Goal: Task Accomplishment & Management: Contribute content

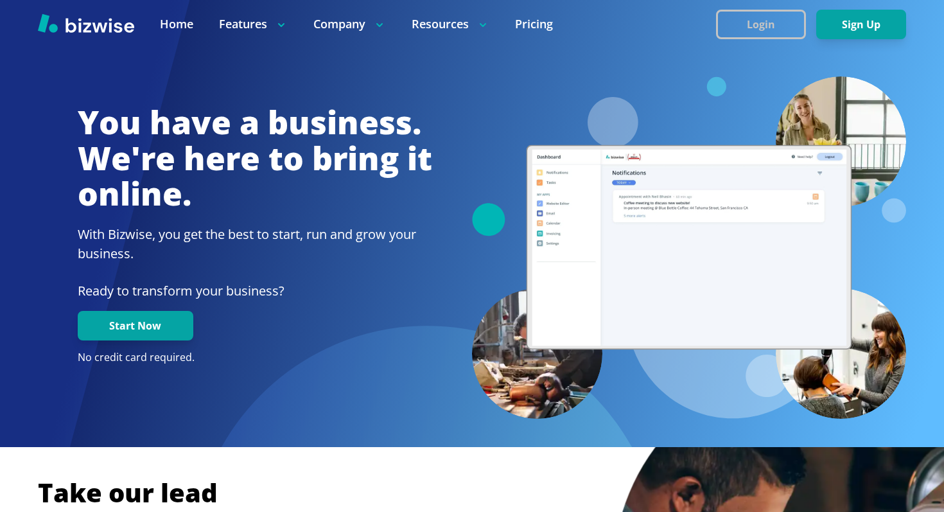
click at [759, 21] on button "Login" at bounding box center [761, 25] width 90 height 30
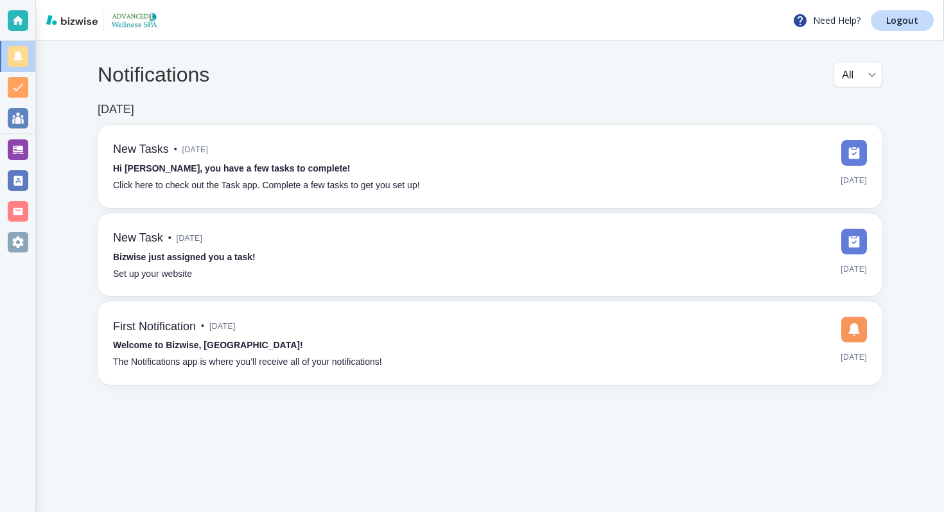
click at [17, 145] on div at bounding box center [18, 149] width 21 height 21
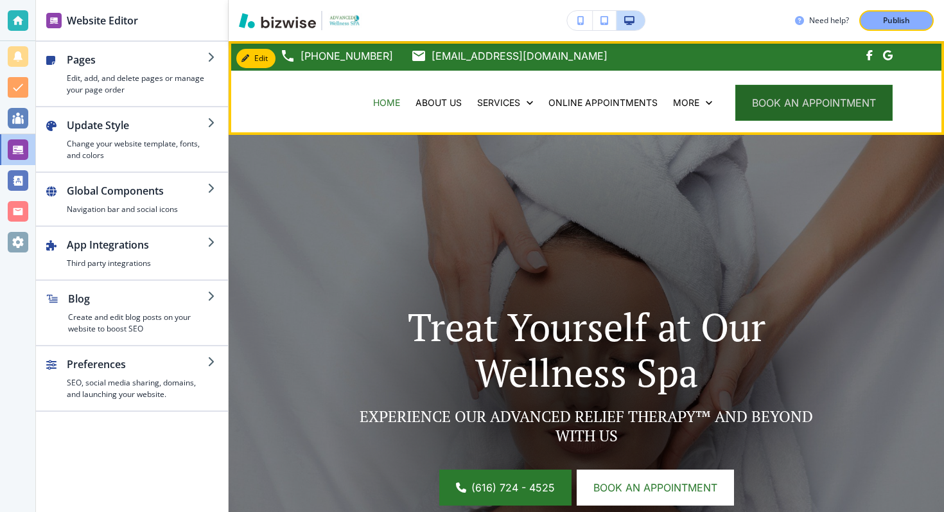
click at [789, 105] on button "book an appointment" at bounding box center [814, 103] width 157 height 36
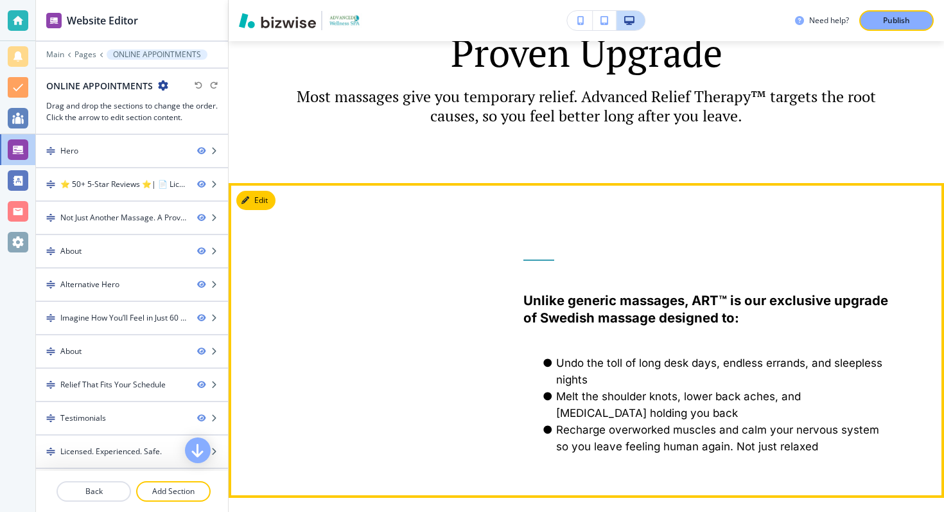
scroll to position [904, 0]
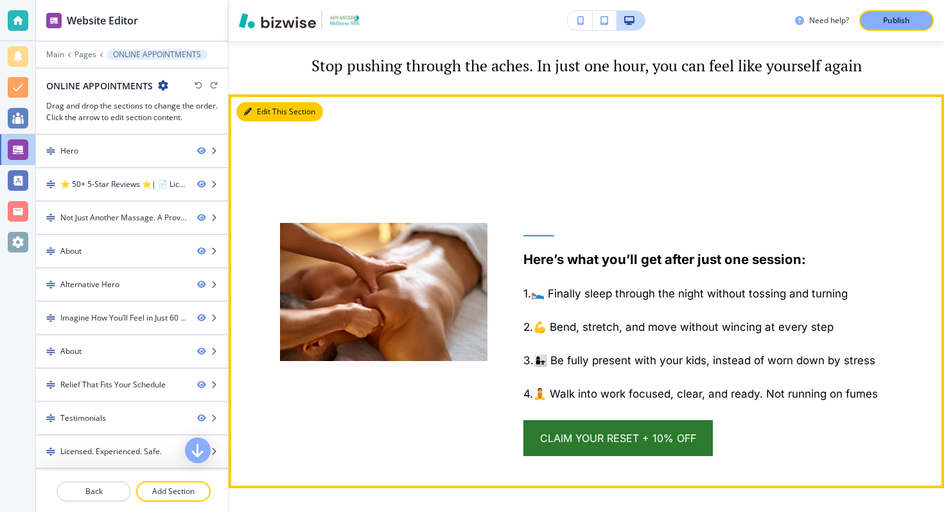
click at [265, 108] on button "Edit This Section" at bounding box center [279, 111] width 87 height 19
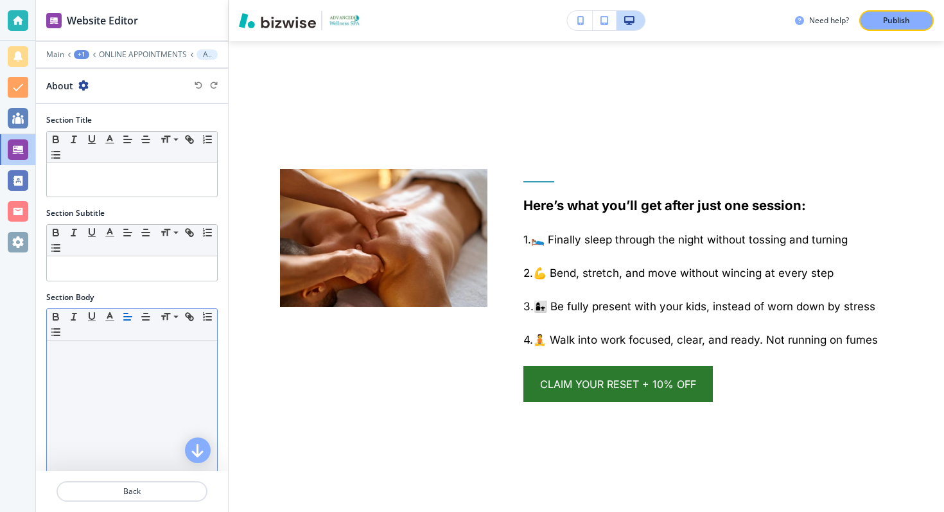
scroll to position [218, 0]
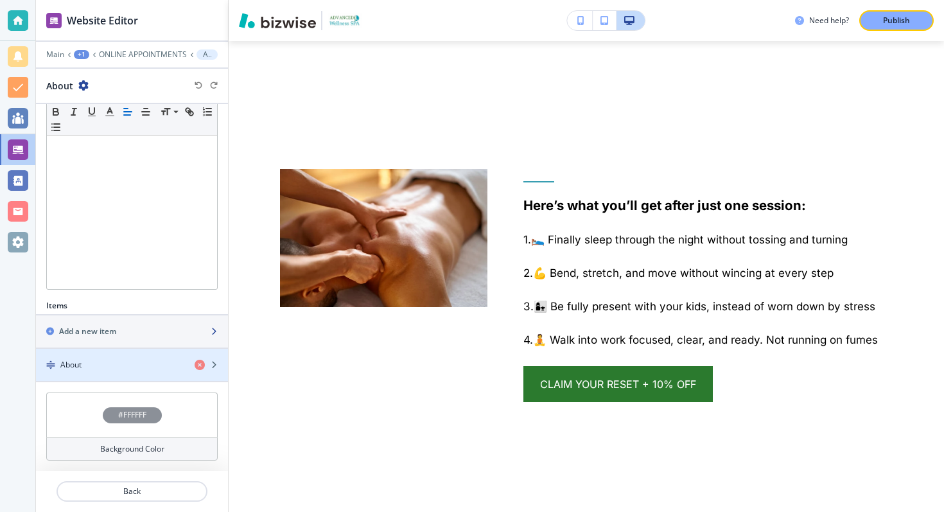
click at [131, 333] on div "Add a new item" at bounding box center [118, 332] width 164 height 12
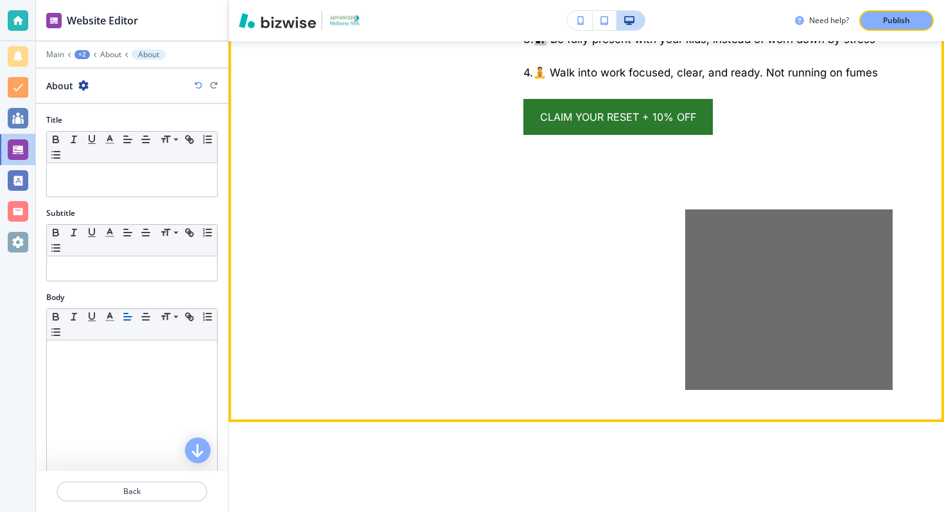
scroll to position [2122, 0]
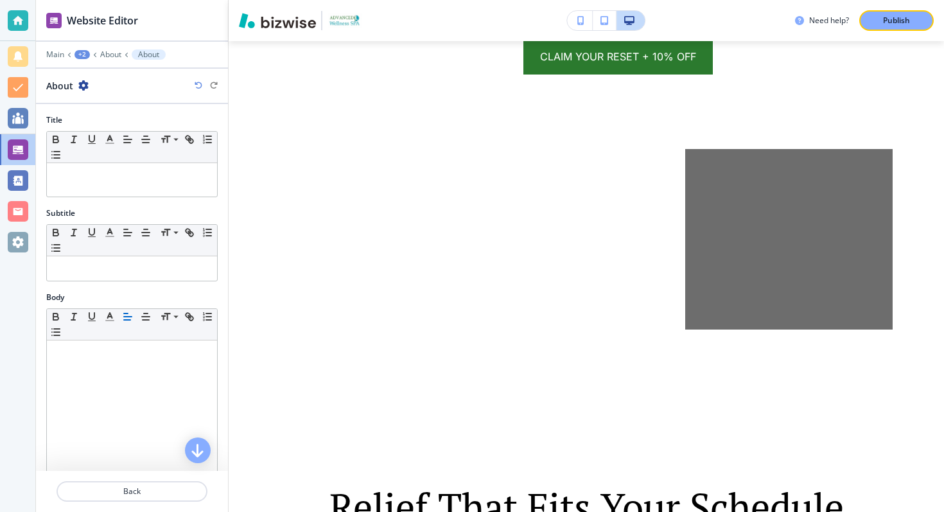
click at [199, 83] on icon "button" at bounding box center [199, 86] width 8 height 8
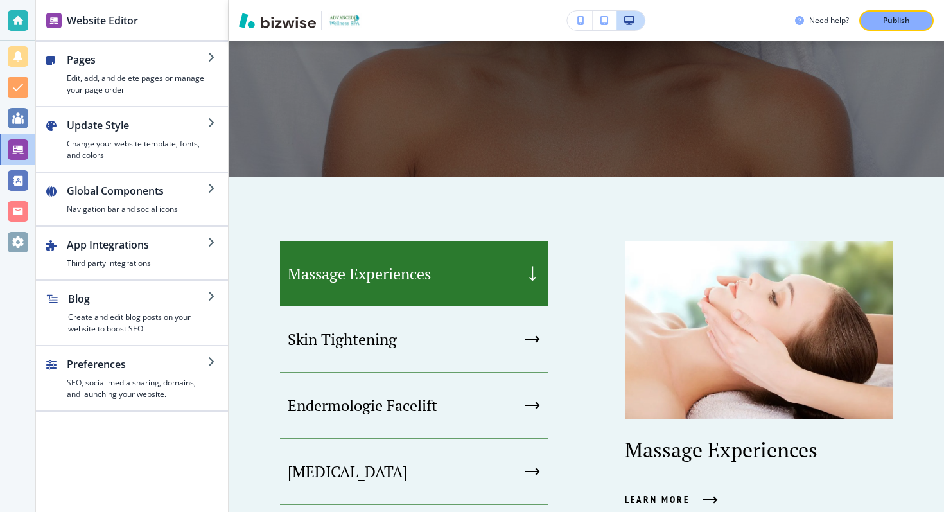
scroll to position [67, 0]
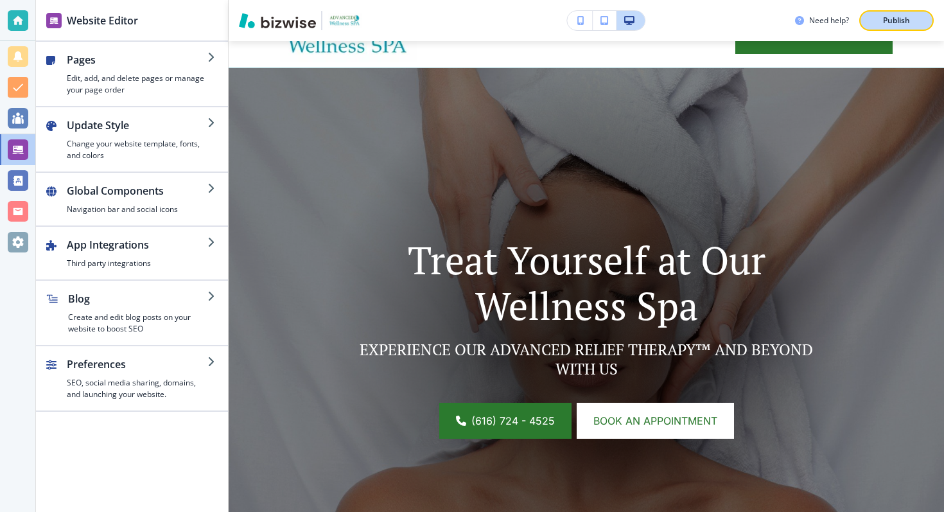
click at [894, 18] on p "Publish" at bounding box center [896, 21] width 27 height 12
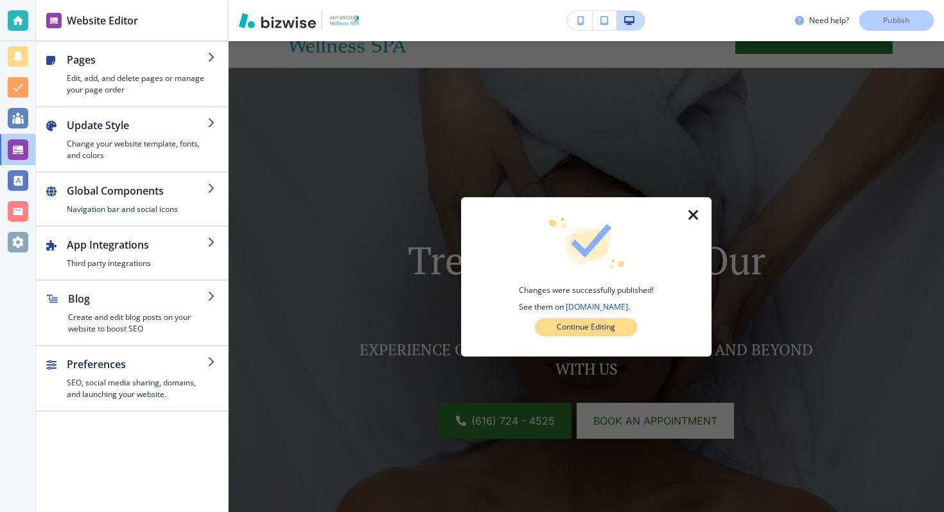
click at [607, 325] on p "Continue Editing" at bounding box center [586, 327] width 58 height 12
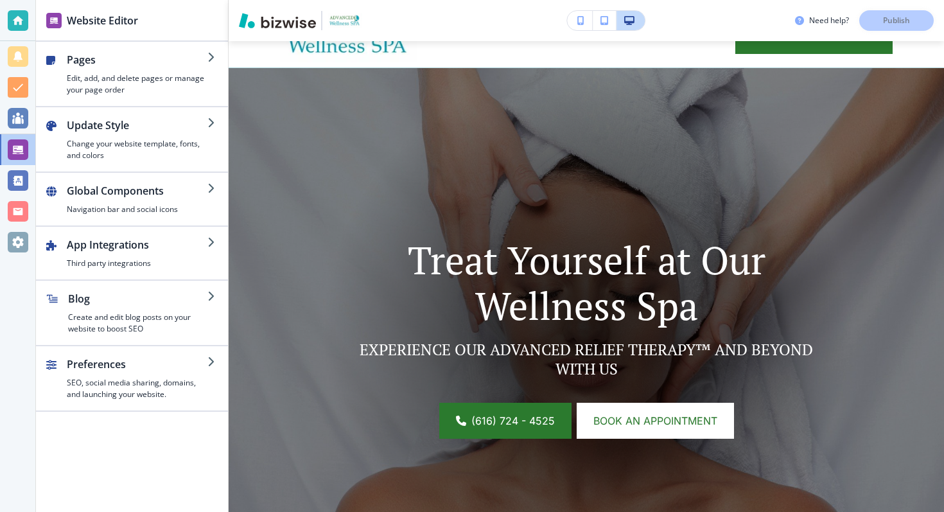
scroll to position [0, 0]
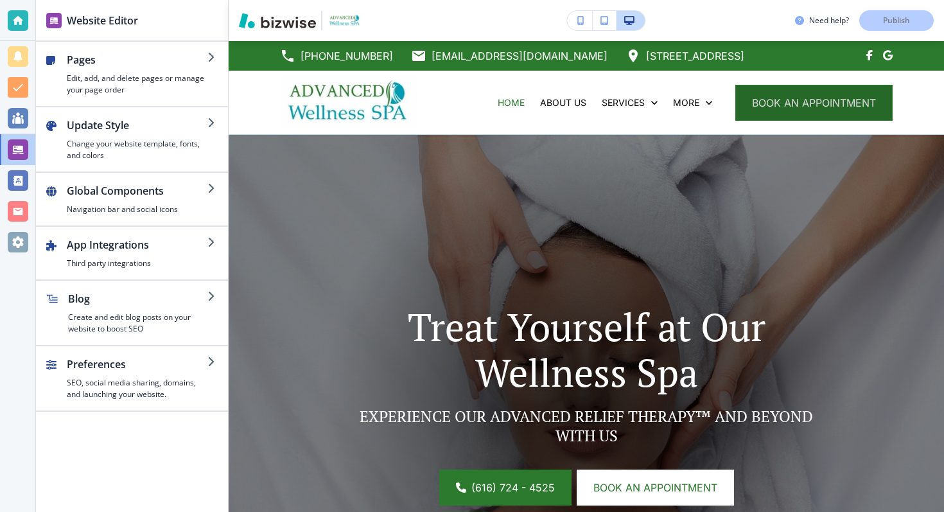
click at [801, 107] on span "book an appointment" at bounding box center [814, 102] width 124 height 15
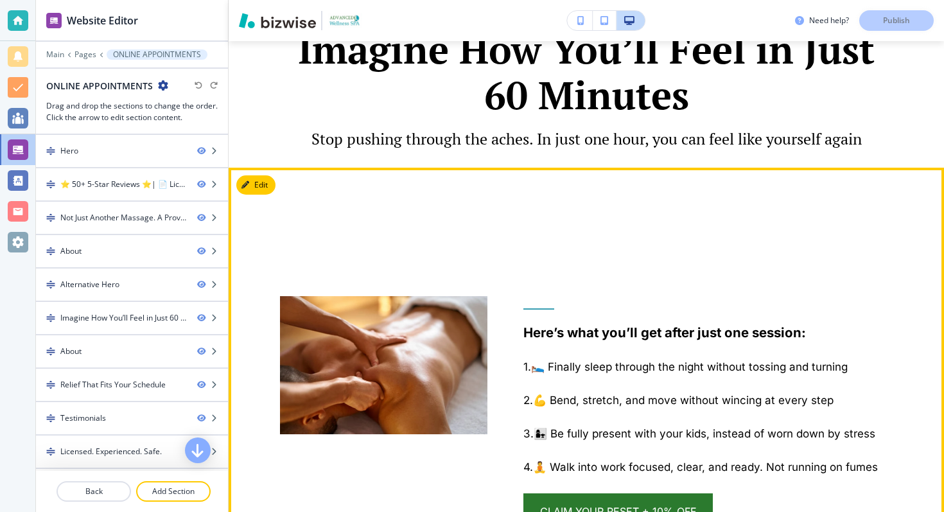
click at [266, 185] on button "Edit" at bounding box center [255, 184] width 39 height 19
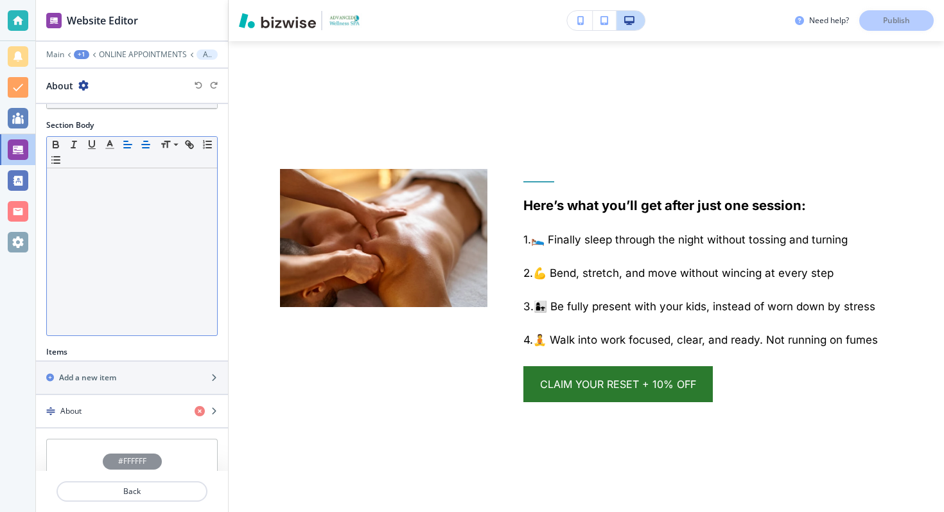
scroll to position [218, 0]
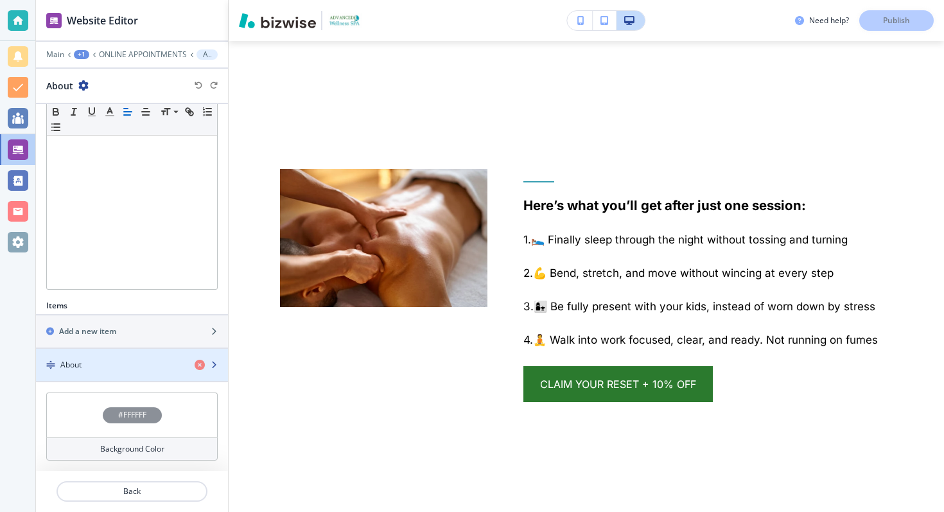
click at [109, 372] on div "button" at bounding box center [132, 376] width 192 height 10
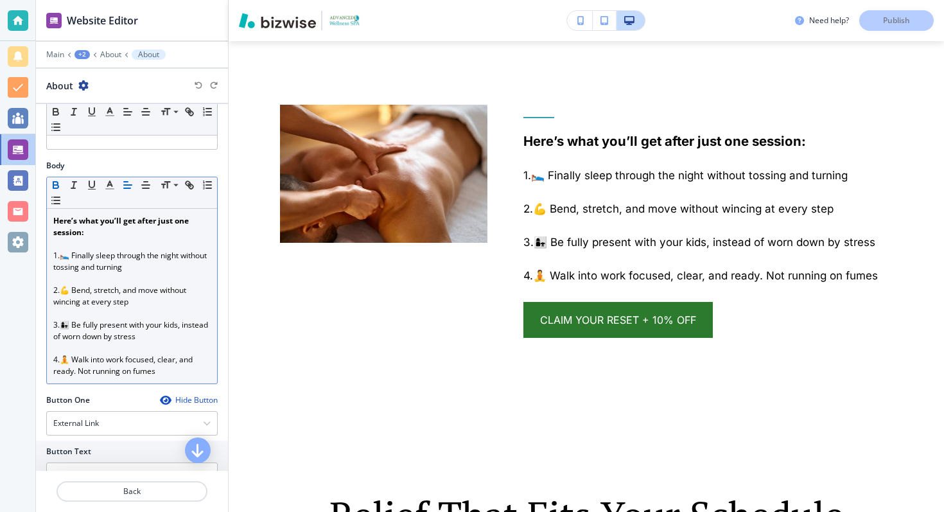
scroll to position [448, 0]
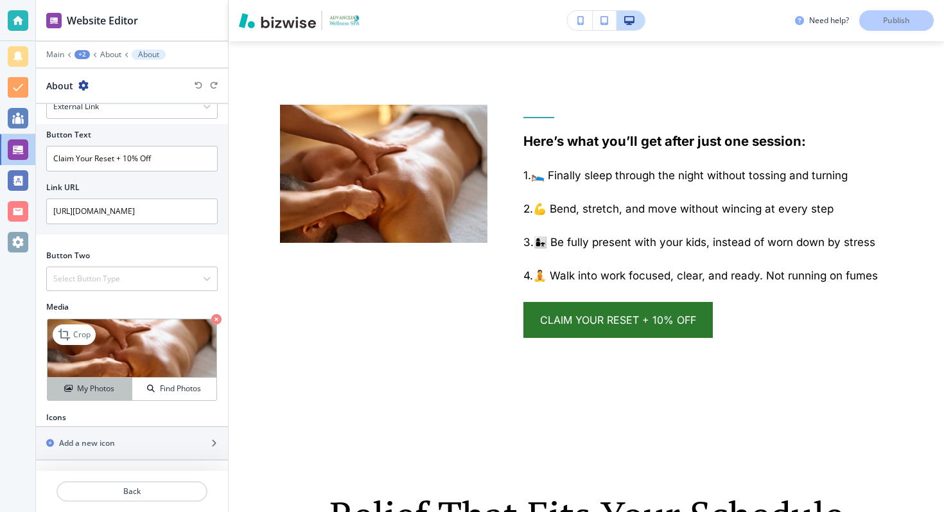
click at [94, 382] on button "My Photos" at bounding box center [90, 389] width 85 height 22
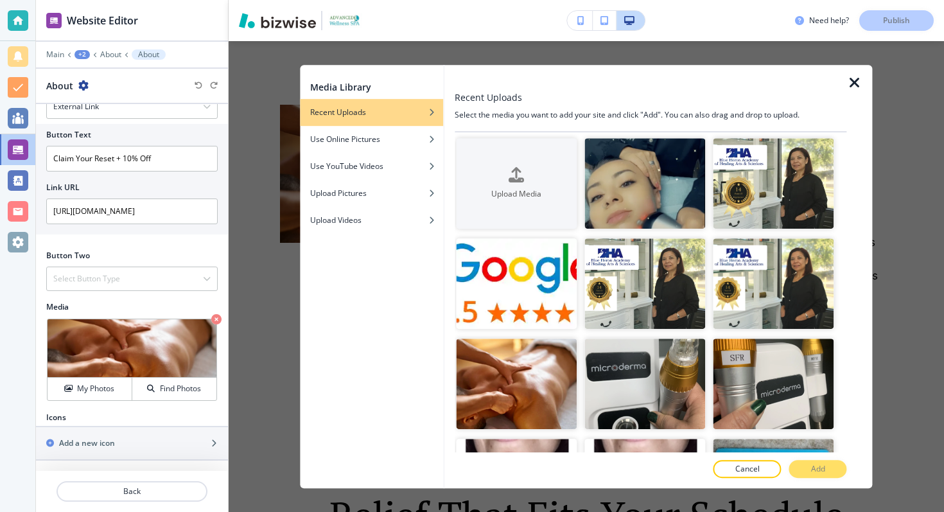
scroll to position [0, 0]
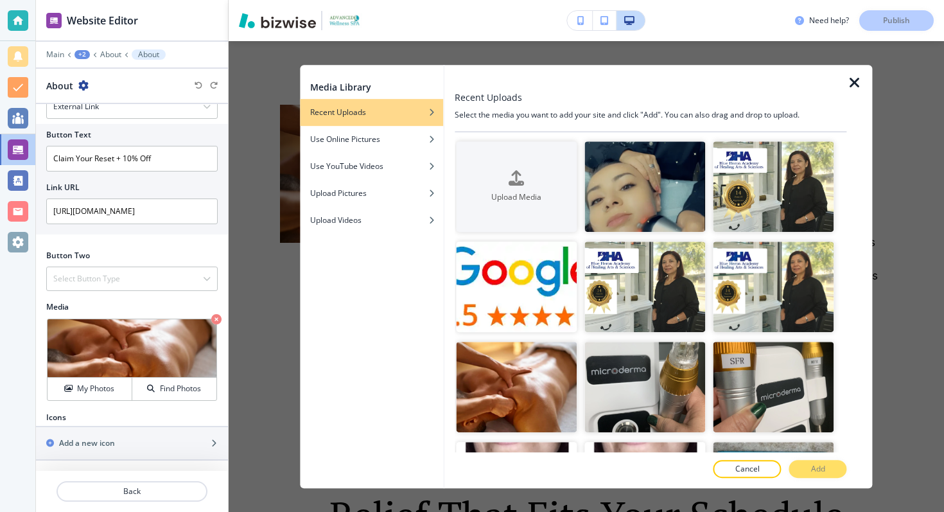
click at [859, 78] on icon "button" at bounding box center [854, 82] width 15 height 15
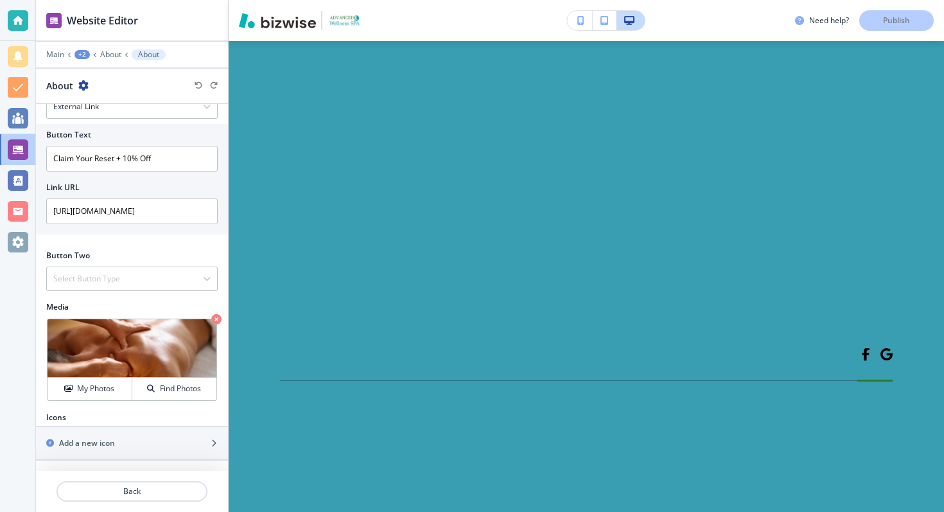
scroll to position [5192, 0]
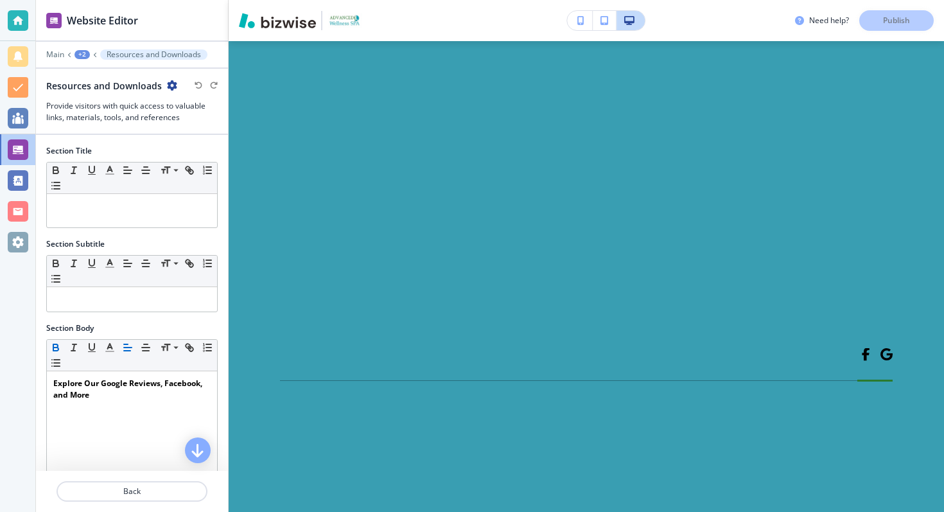
scroll to position [427, 0]
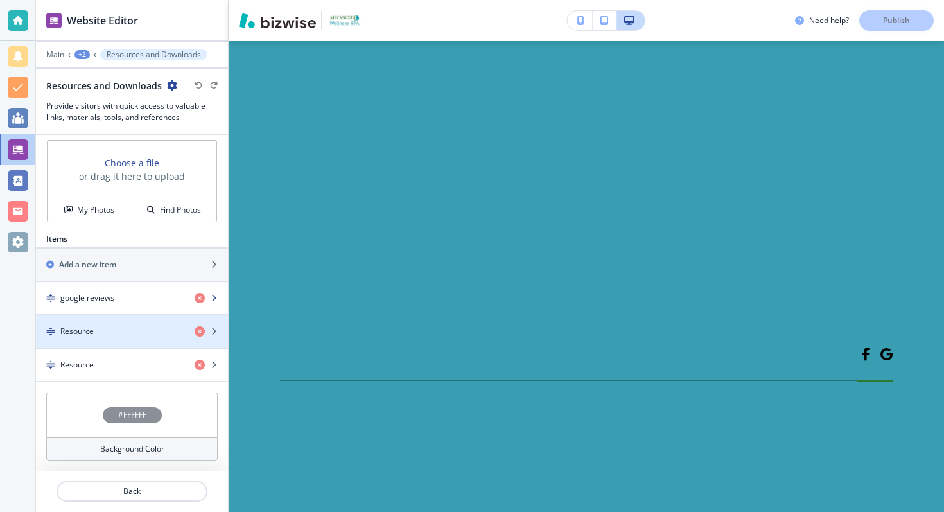
click at [121, 293] on div "google reviews" at bounding box center [110, 298] width 148 height 12
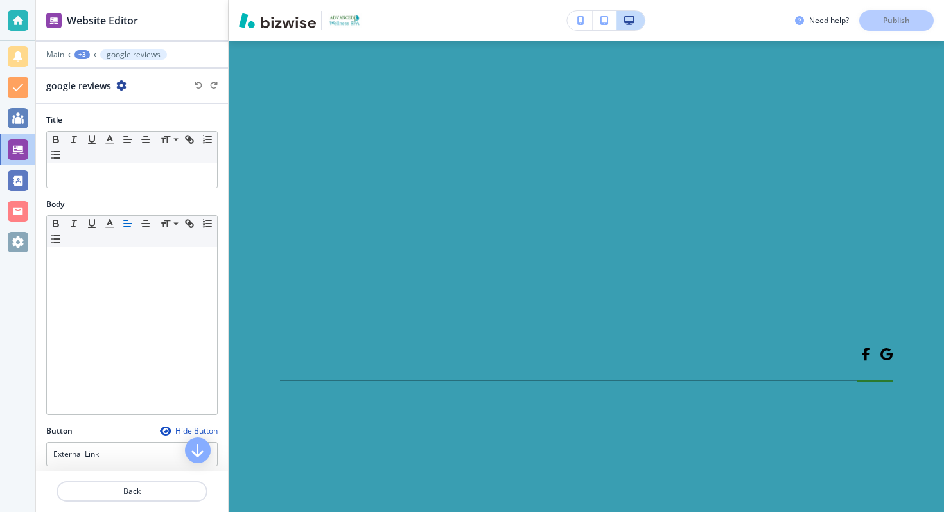
scroll to position [5303, 0]
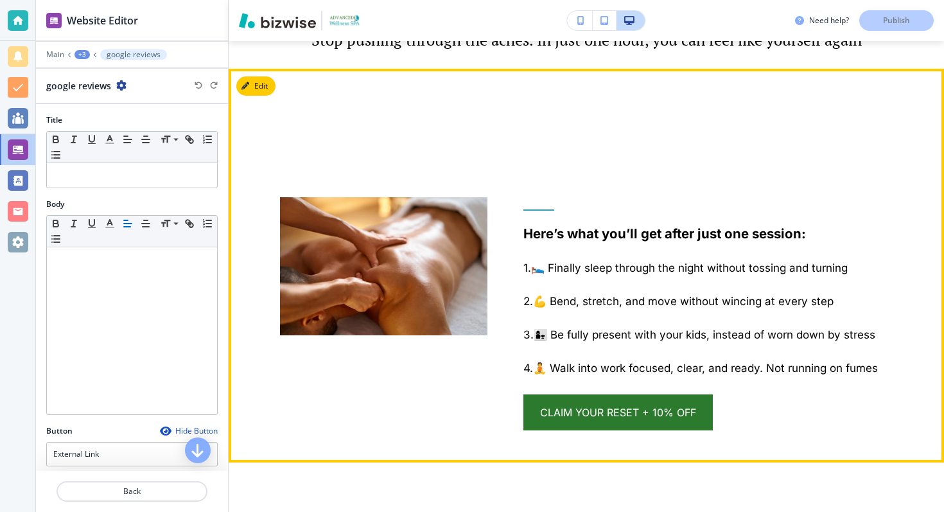
scroll to position [1757, 0]
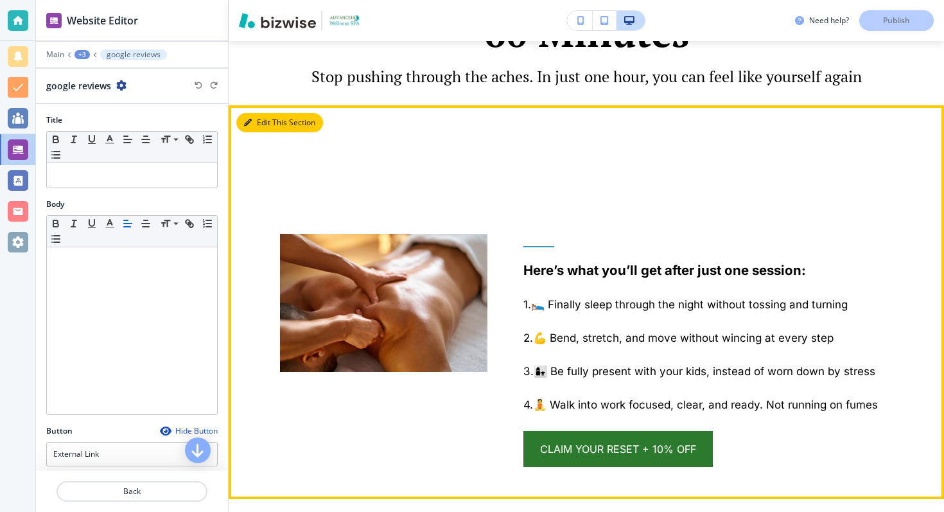
click at [258, 124] on button "Edit This Section" at bounding box center [279, 122] width 87 height 19
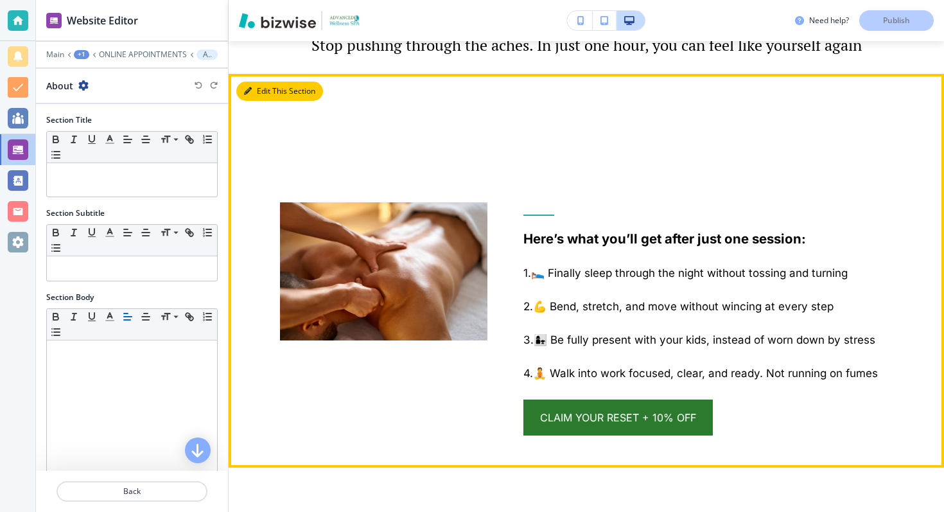
scroll to position [1794, 0]
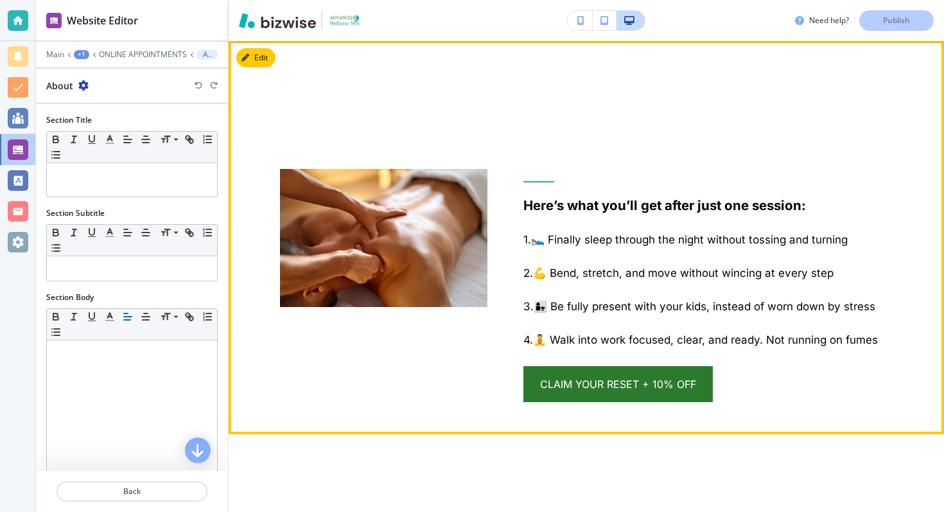
click at [255, 51] on button "Edit" at bounding box center [255, 57] width 39 height 19
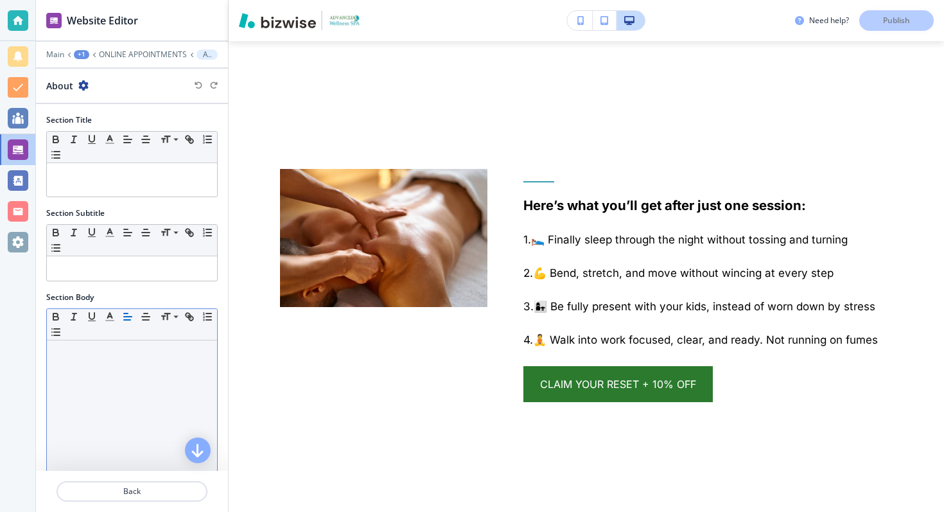
scroll to position [218, 0]
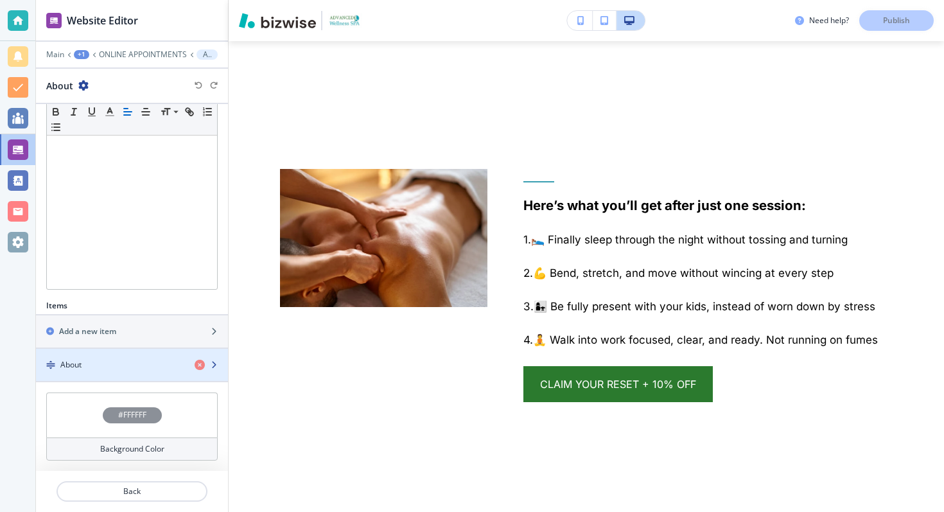
click at [115, 377] on div "button" at bounding box center [132, 376] width 192 height 10
click at [116, 374] on div "button" at bounding box center [132, 376] width 192 height 10
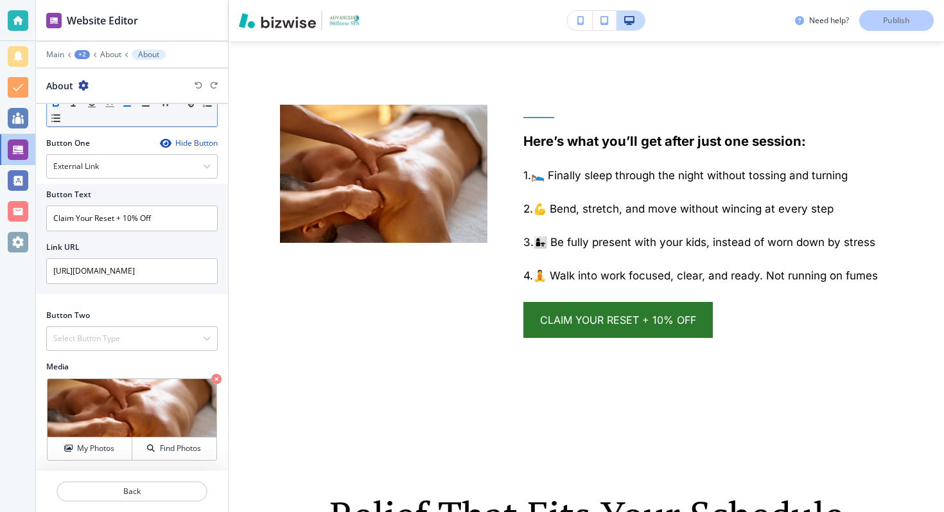
scroll to position [448, 0]
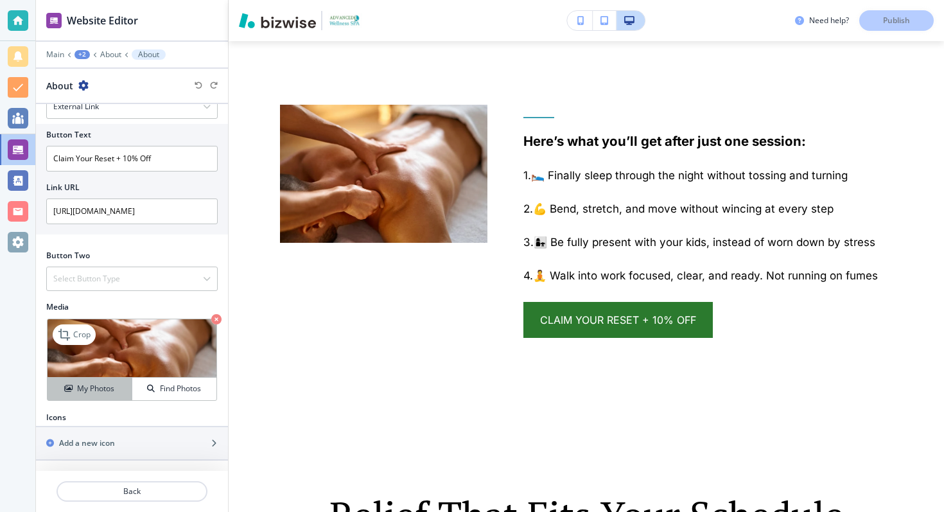
click at [102, 382] on button "My Photos" at bounding box center [90, 389] width 85 height 22
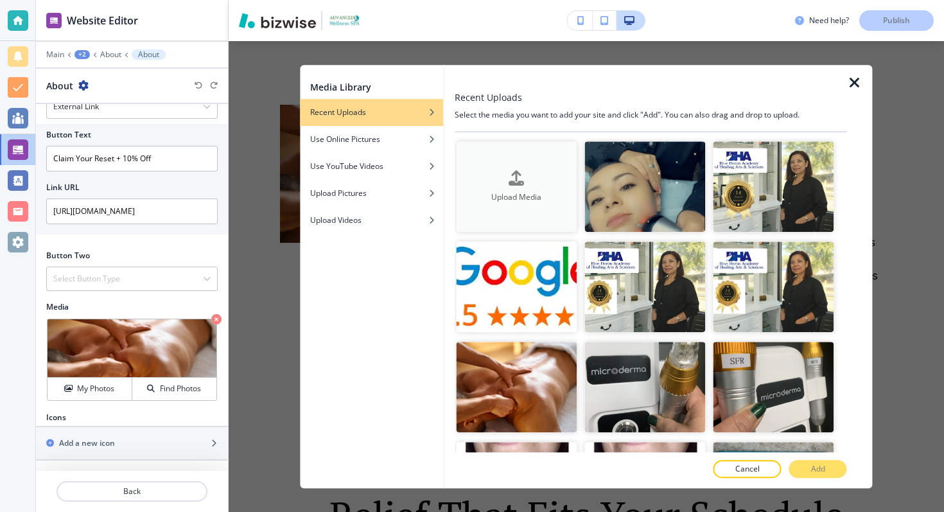
click at [518, 164] on button "Upload Media" at bounding box center [516, 186] width 121 height 91
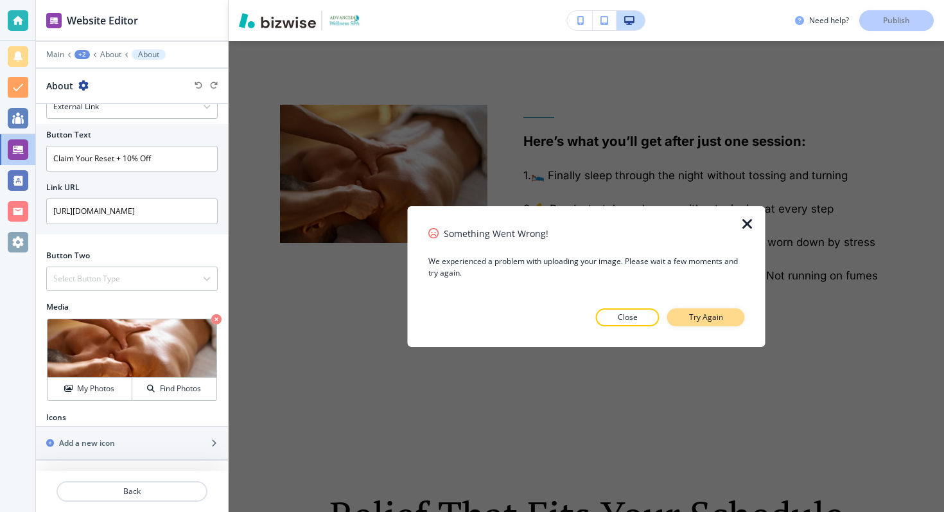
click at [687, 317] on button "Try Again" at bounding box center [707, 317] width 78 height 18
click at [700, 315] on p "Try Again" at bounding box center [706, 318] width 34 height 12
click at [747, 228] on icon "button" at bounding box center [747, 224] width 15 height 15
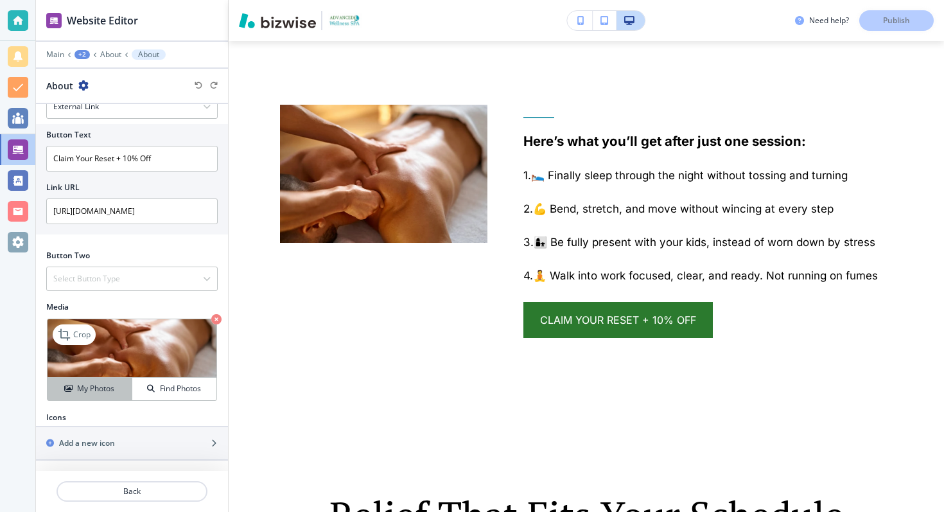
click at [80, 390] on h4 "My Photos" at bounding box center [95, 389] width 37 height 12
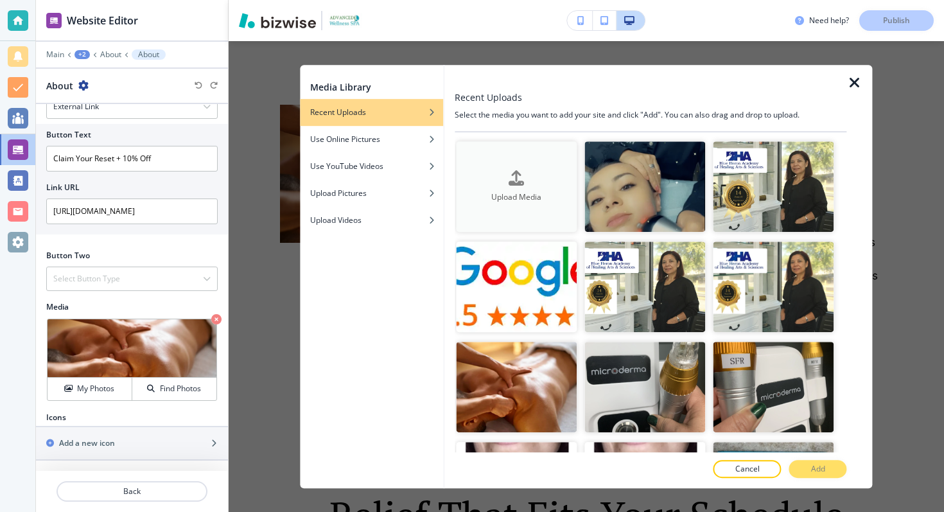
click at [526, 153] on button "Upload Media" at bounding box center [516, 186] width 121 height 91
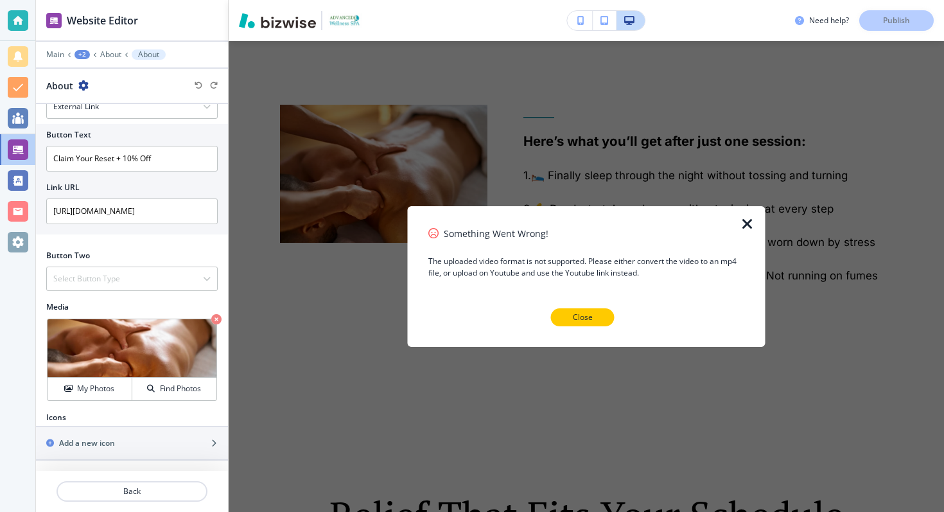
click at [574, 315] on p "Close" at bounding box center [583, 318] width 20 height 12
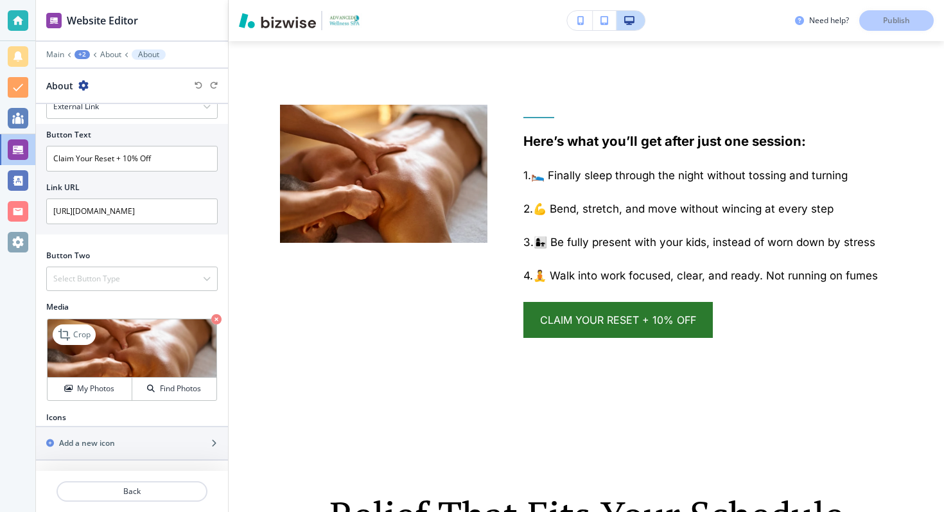
click at [183, 400] on div "Crop My Photos Find Photos" at bounding box center [132, 360] width 172 height 84
click at [179, 390] on h4 "Find Photos" at bounding box center [180, 389] width 41 height 12
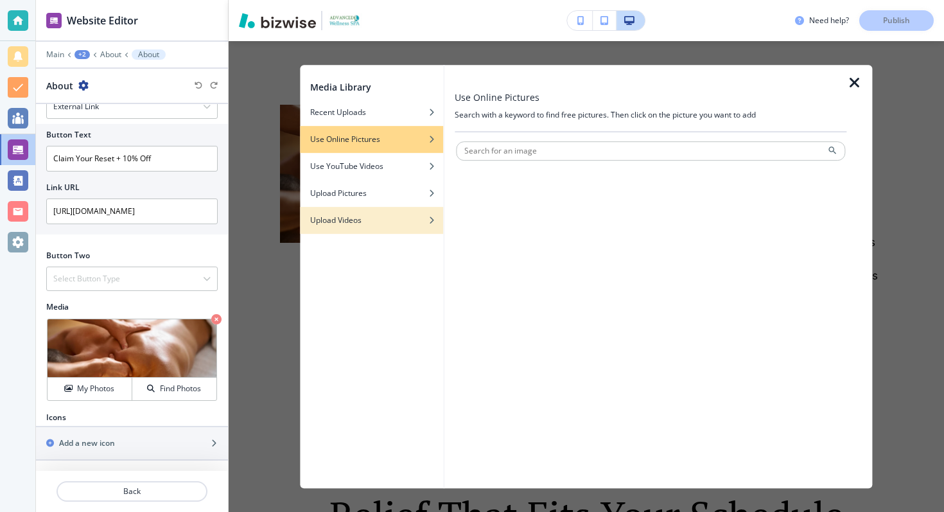
click at [339, 218] on h4 "Upload Videos" at bounding box center [335, 221] width 51 height 12
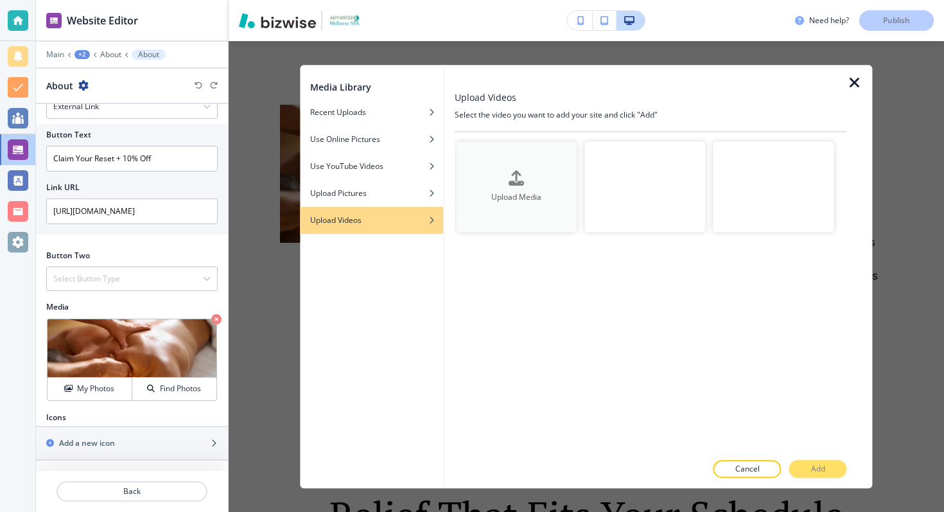
click at [515, 192] on h4 "Upload Media" at bounding box center [516, 197] width 121 height 12
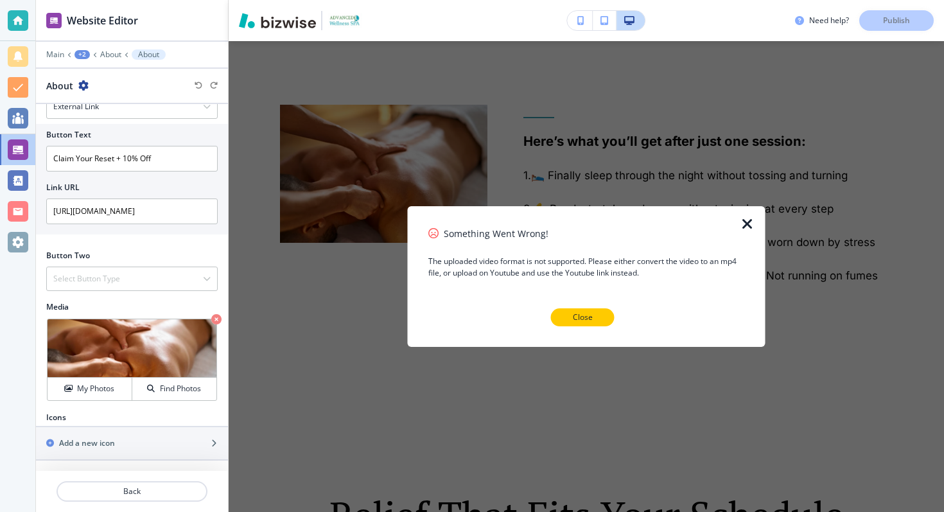
click at [567, 314] on button "Close" at bounding box center [583, 317] width 64 height 18
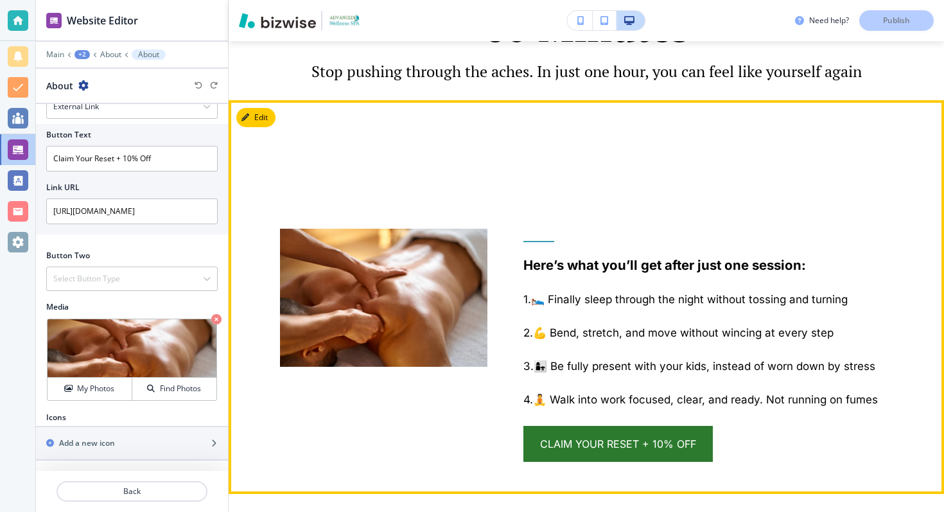
scroll to position [1733, 0]
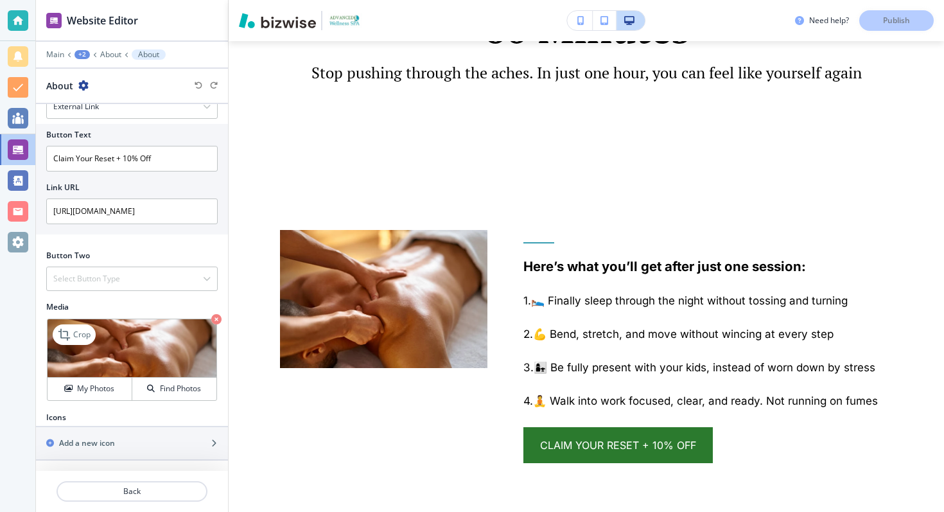
click at [216, 316] on icon "button" at bounding box center [216, 319] width 10 height 10
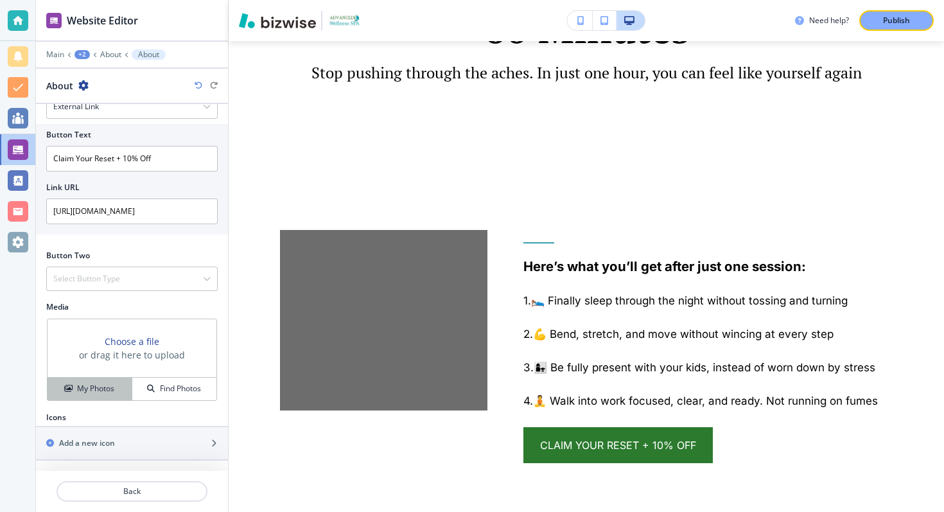
click at [96, 390] on h4 "My Photos" at bounding box center [95, 389] width 37 height 12
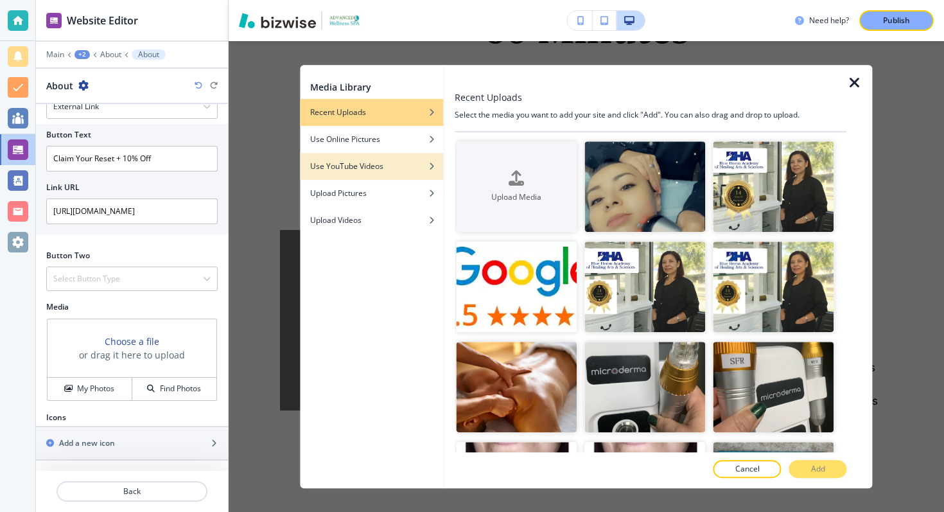
click at [373, 177] on div "button" at bounding box center [371, 176] width 143 height 8
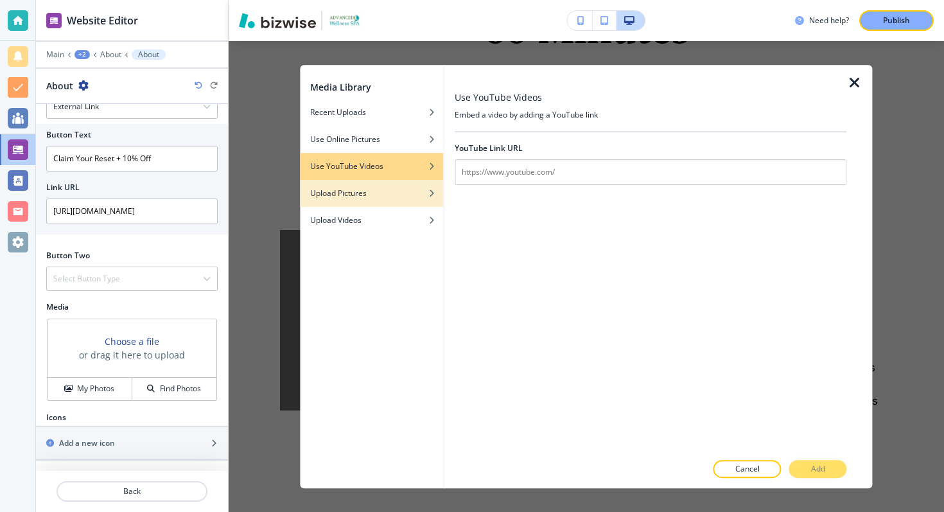
click at [373, 185] on div "button" at bounding box center [371, 184] width 143 height 8
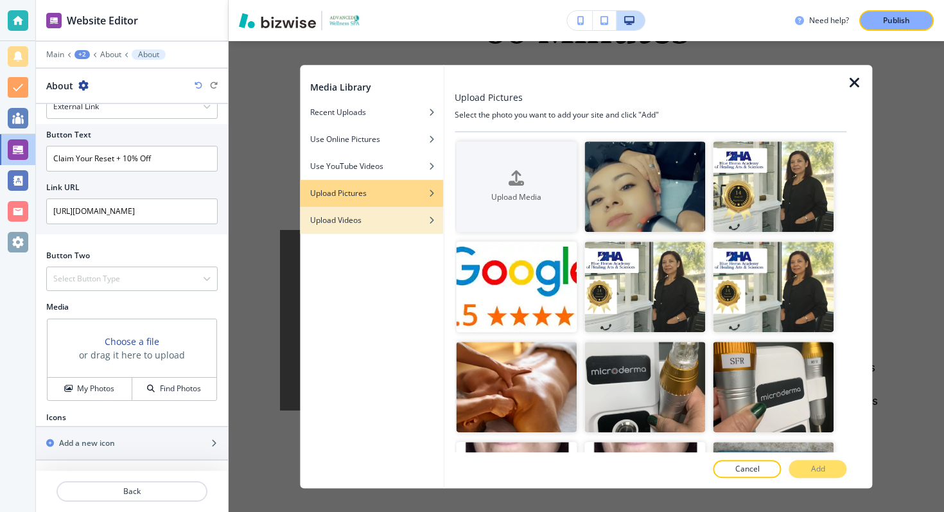
click at [372, 219] on div "Upload Videos" at bounding box center [371, 221] width 143 height 12
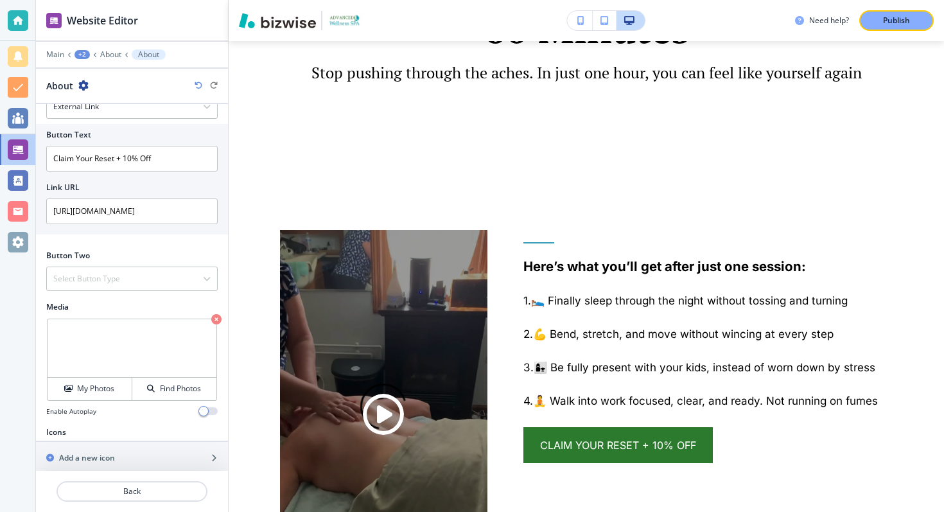
scroll to position [1853, 0]
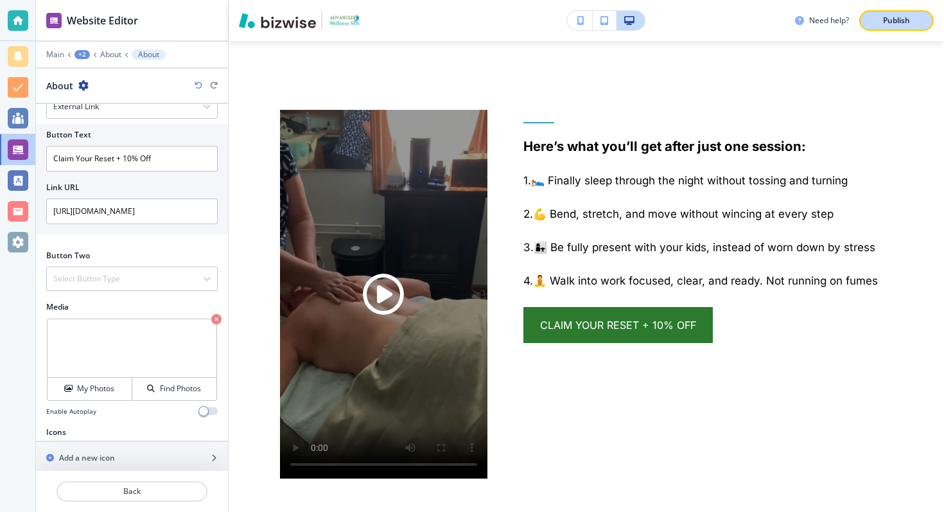
click at [896, 17] on p "Publish" at bounding box center [896, 21] width 27 height 12
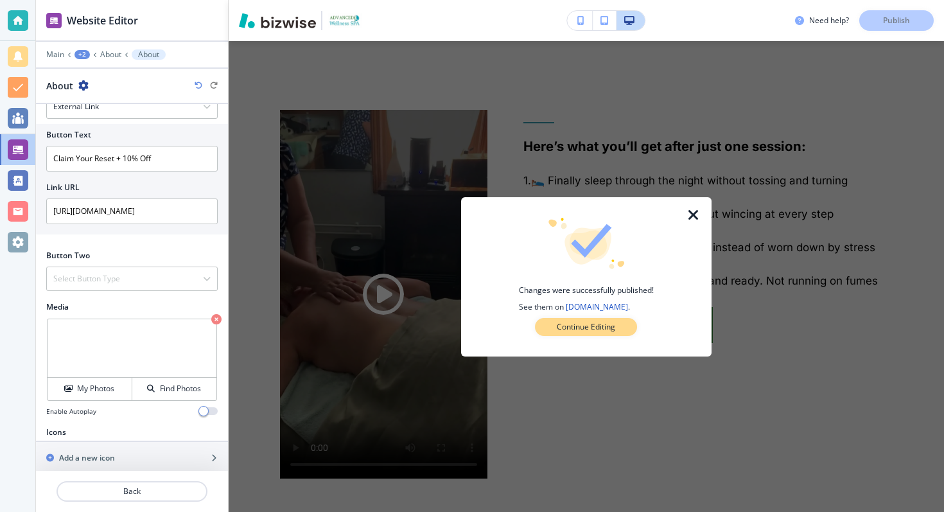
click at [617, 326] on button "Continue Editing" at bounding box center [586, 327] width 102 height 18
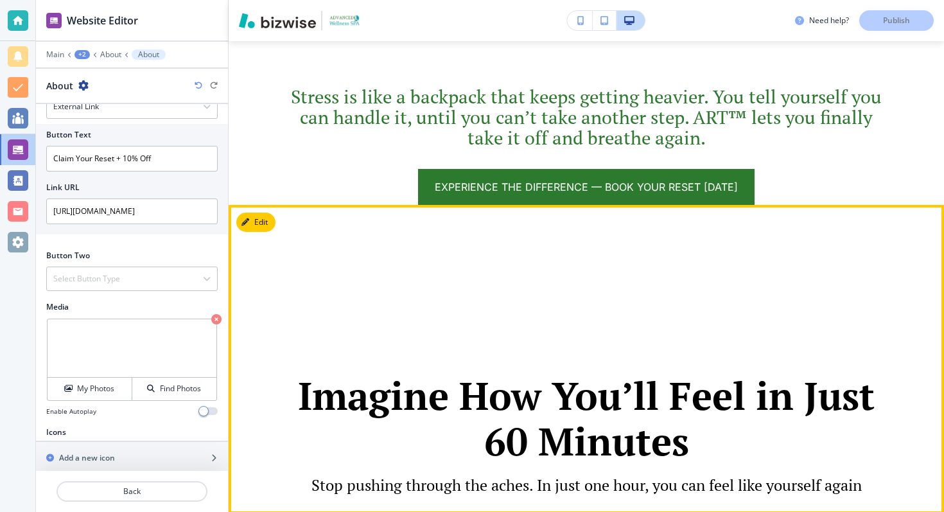
scroll to position [1356, 0]
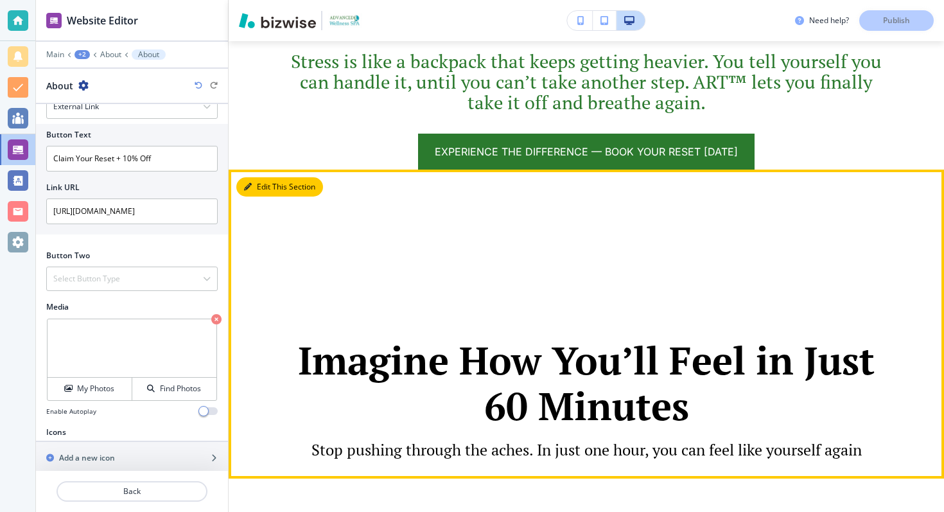
click at [270, 190] on button "Edit This Section" at bounding box center [279, 186] width 87 height 19
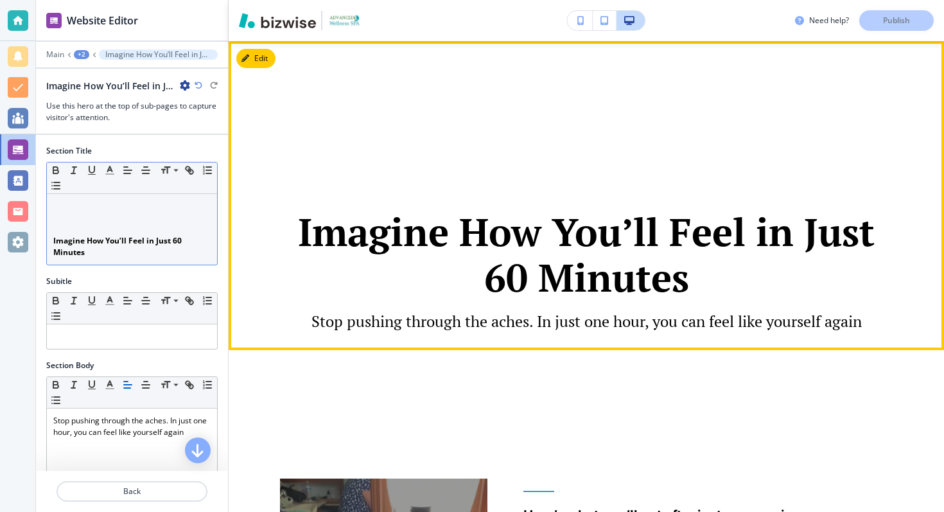
scroll to position [1485, 0]
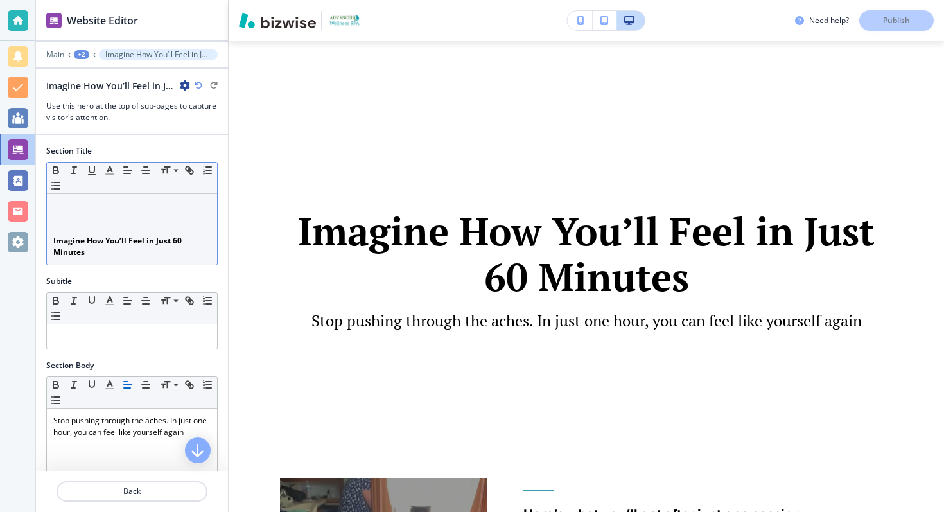
click at [111, 224] on p at bounding box center [131, 230] width 157 height 12
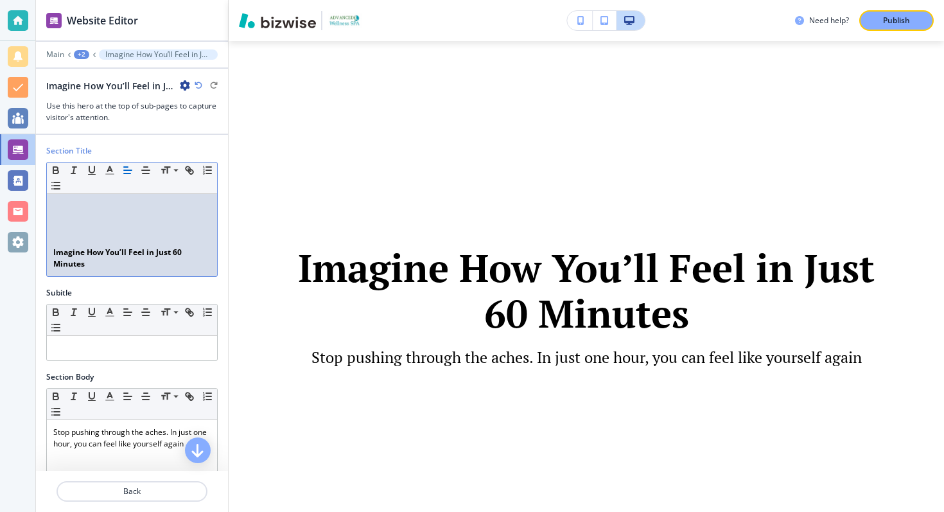
scroll to position [1496, 0]
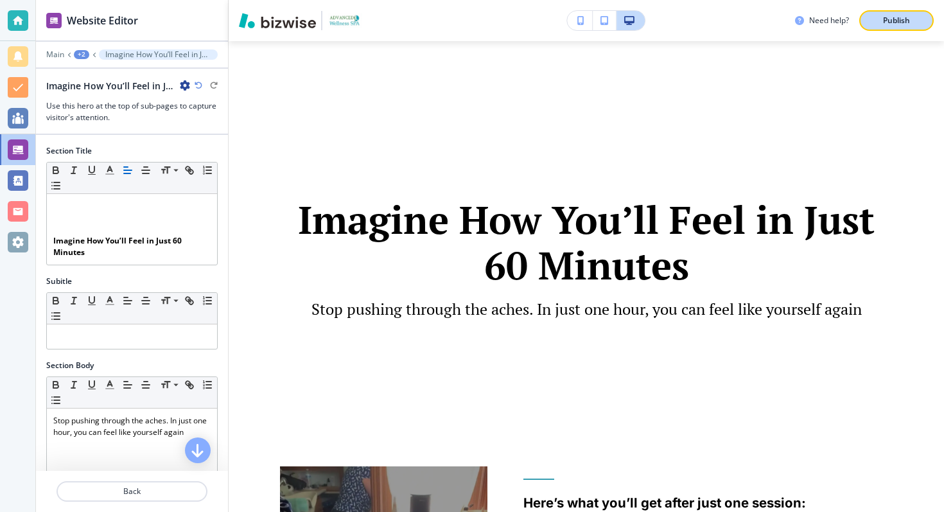
click at [887, 15] on p "Publish" at bounding box center [896, 21] width 27 height 12
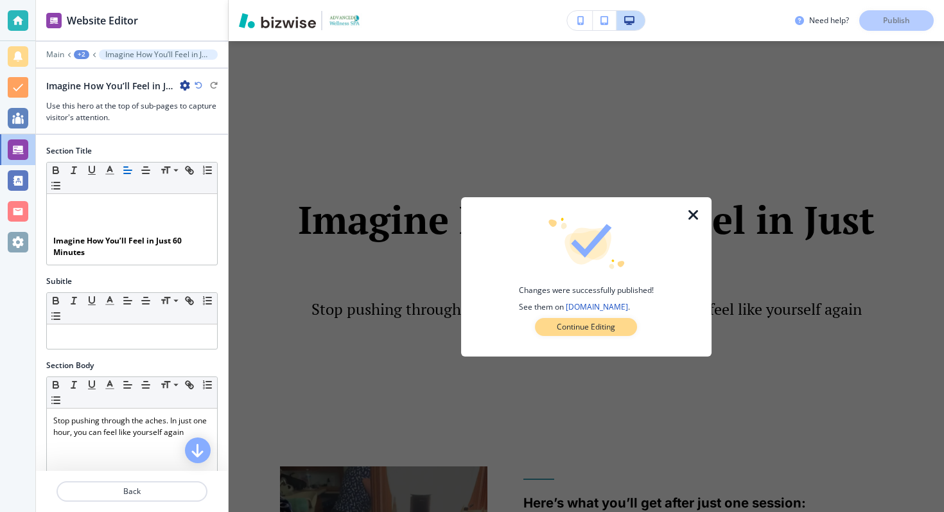
click at [621, 333] on button "Continue Editing" at bounding box center [586, 327] width 102 height 18
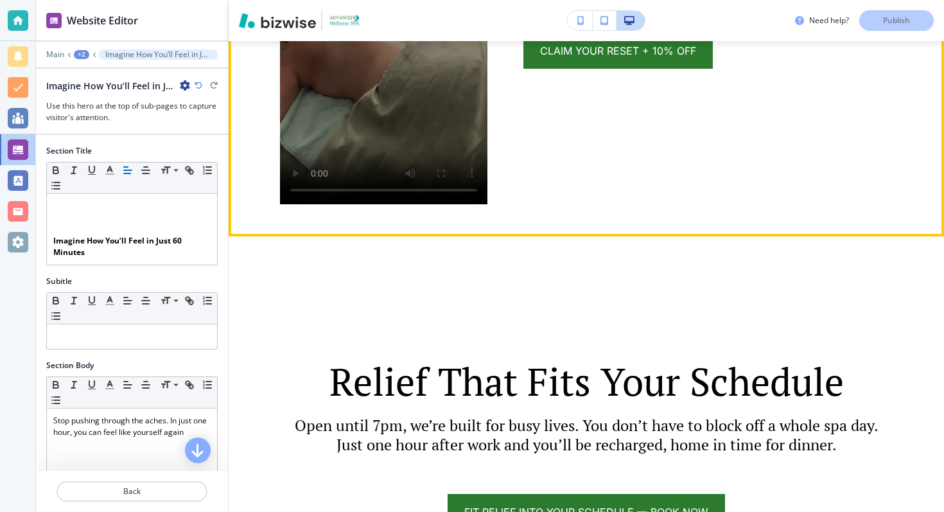
scroll to position [2147, 0]
